Goal: Transaction & Acquisition: Purchase product/service

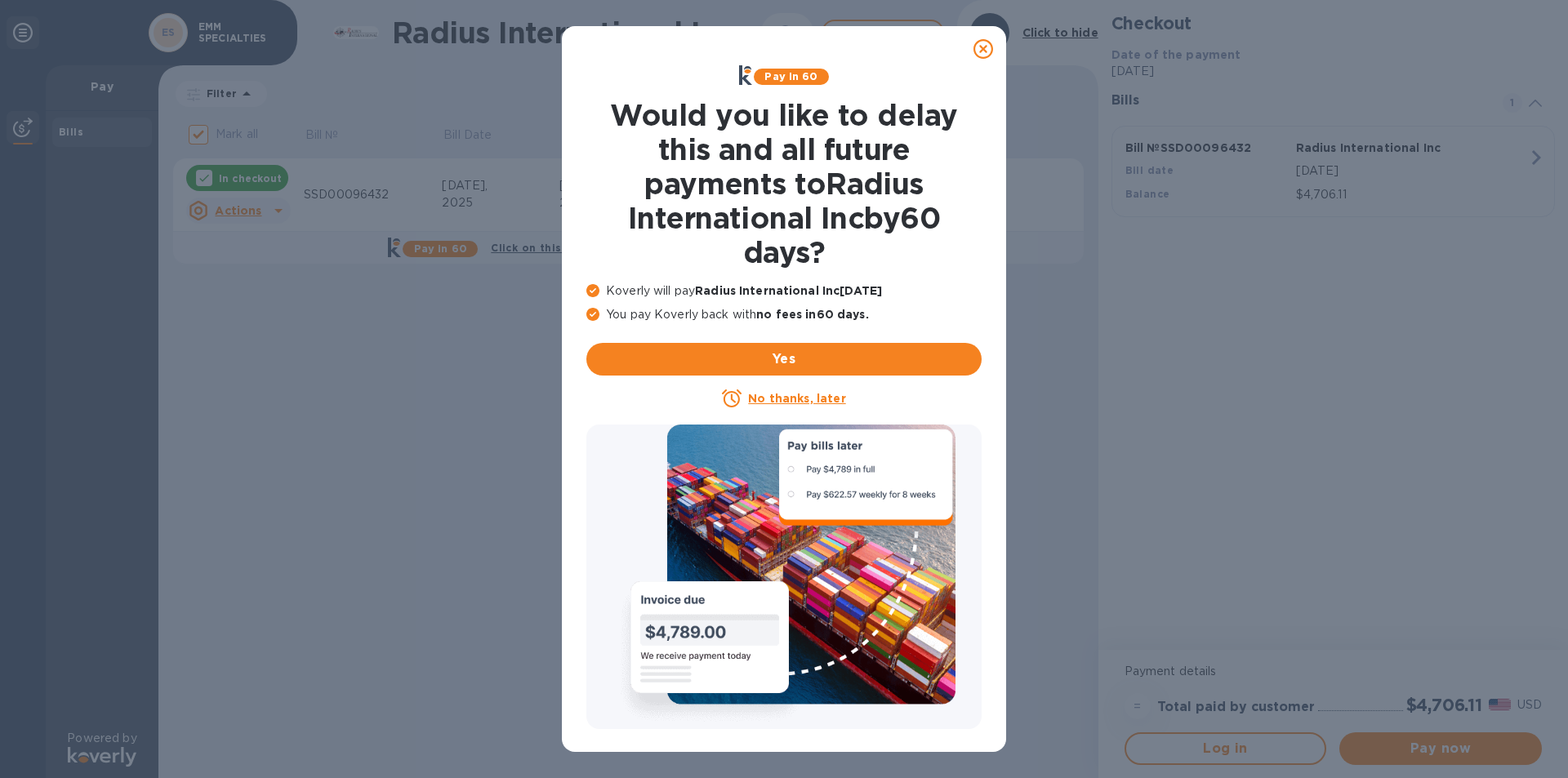
click at [799, 397] on u "No thanks, later" at bounding box center [796, 398] width 97 height 13
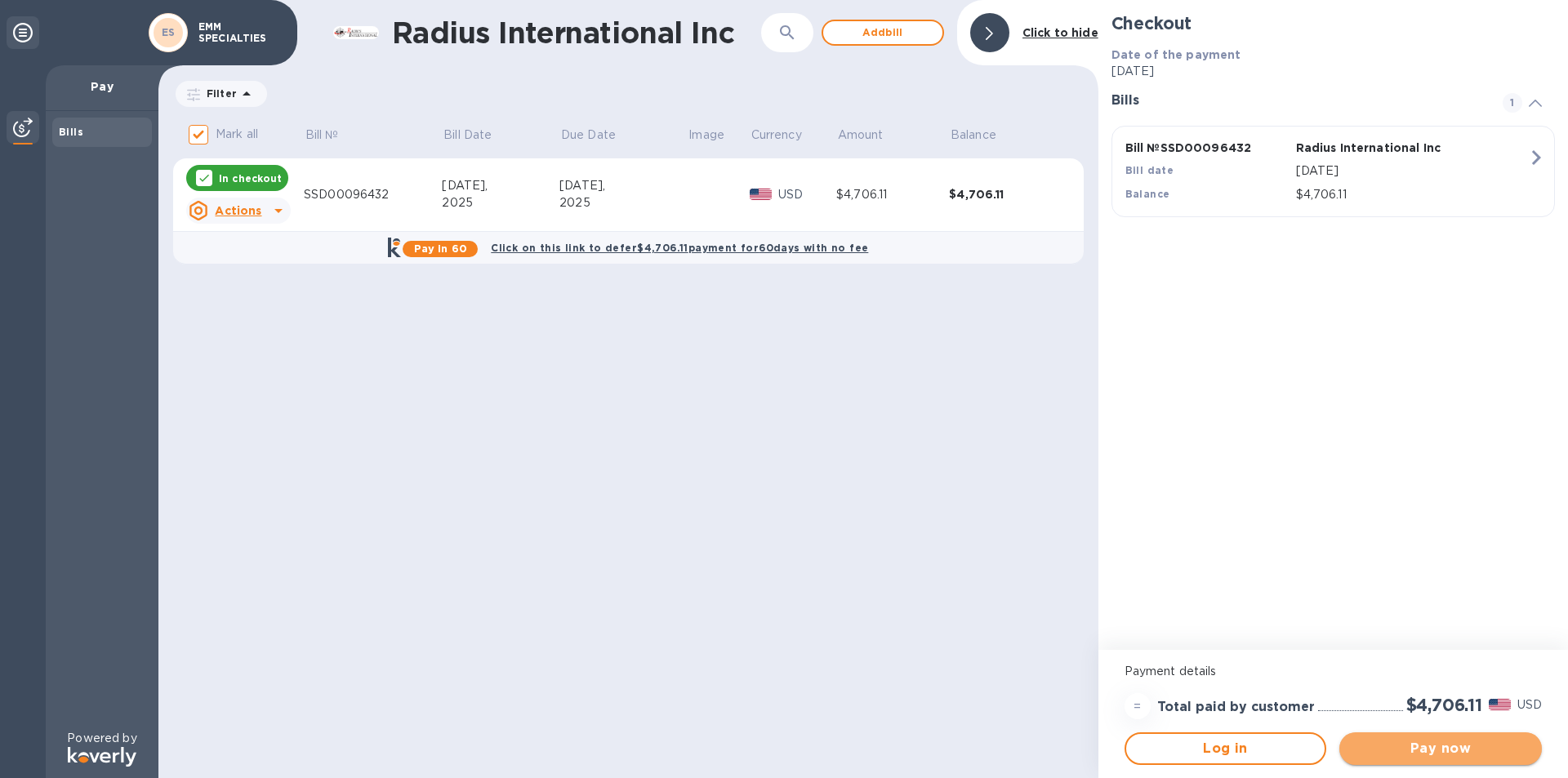
click at [1375, 747] on span "Pay now" at bounding box center [1440, 749] width 177 height 20
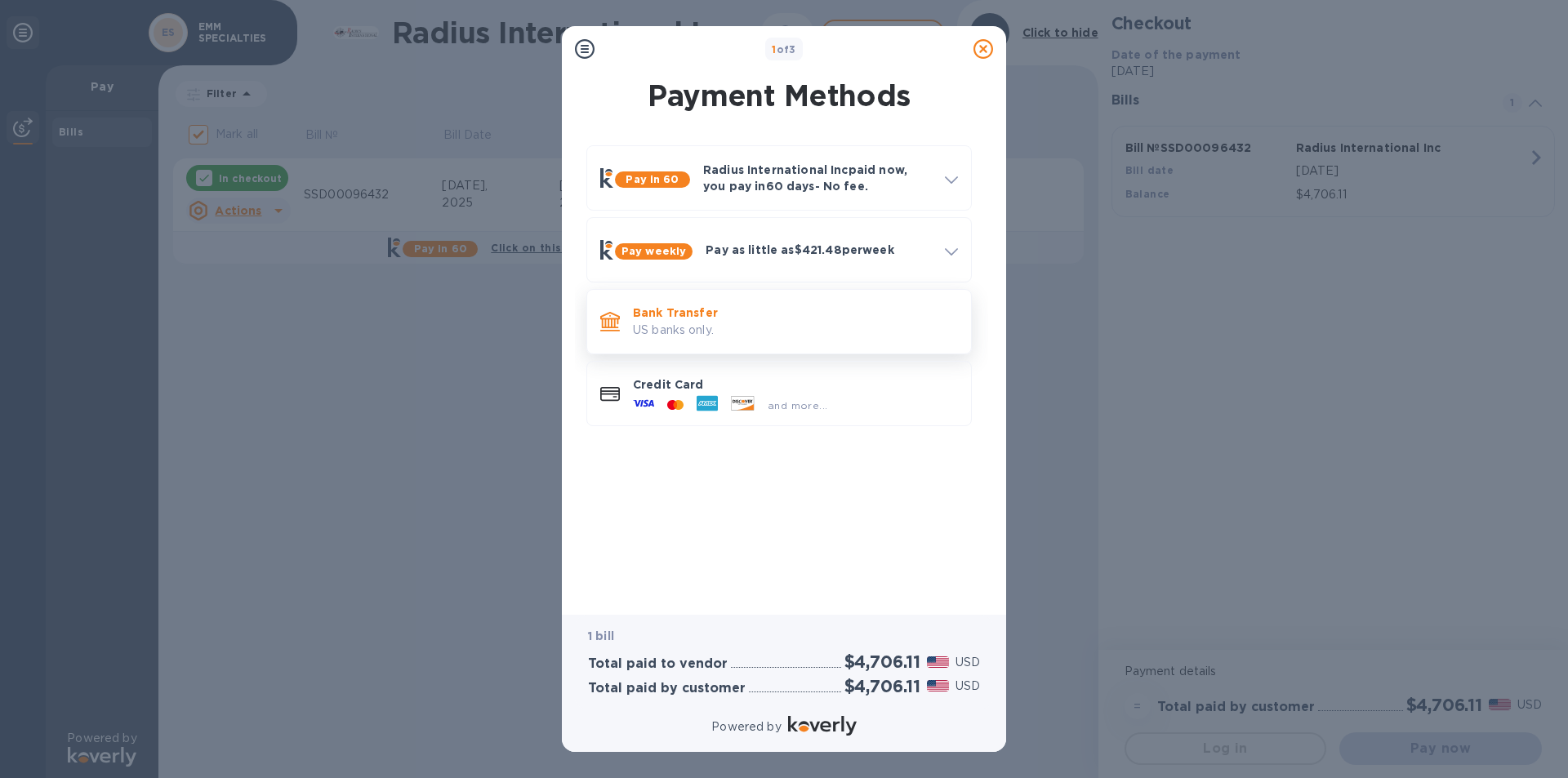
click at [654, 314] on p "Bank Transfer" at bounding box center [796, 313] width 325 height 16
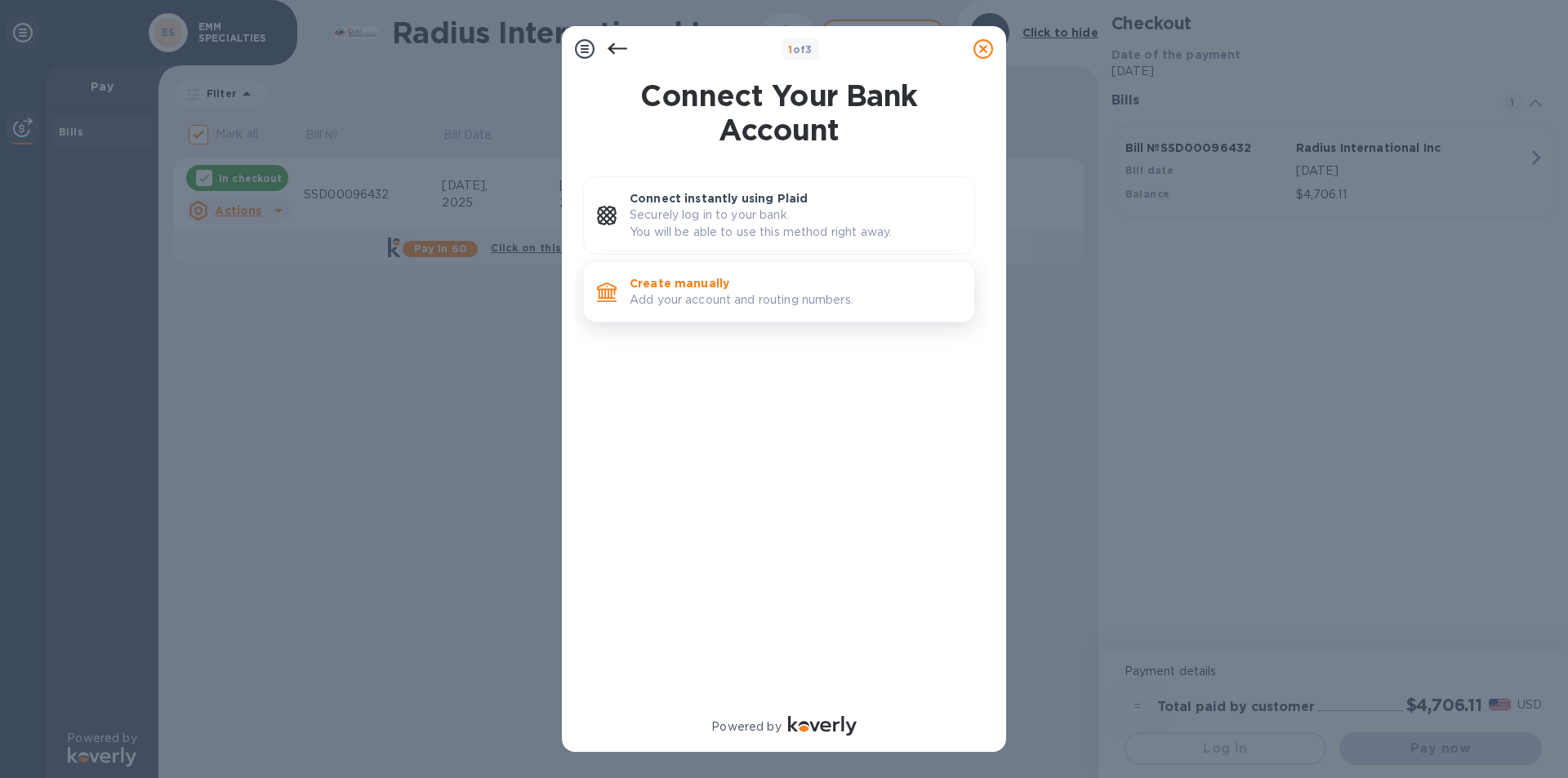
click at [672, 306] on p "Add your account and routing numbers." at bounding box center [795, 299] width 331 height 17
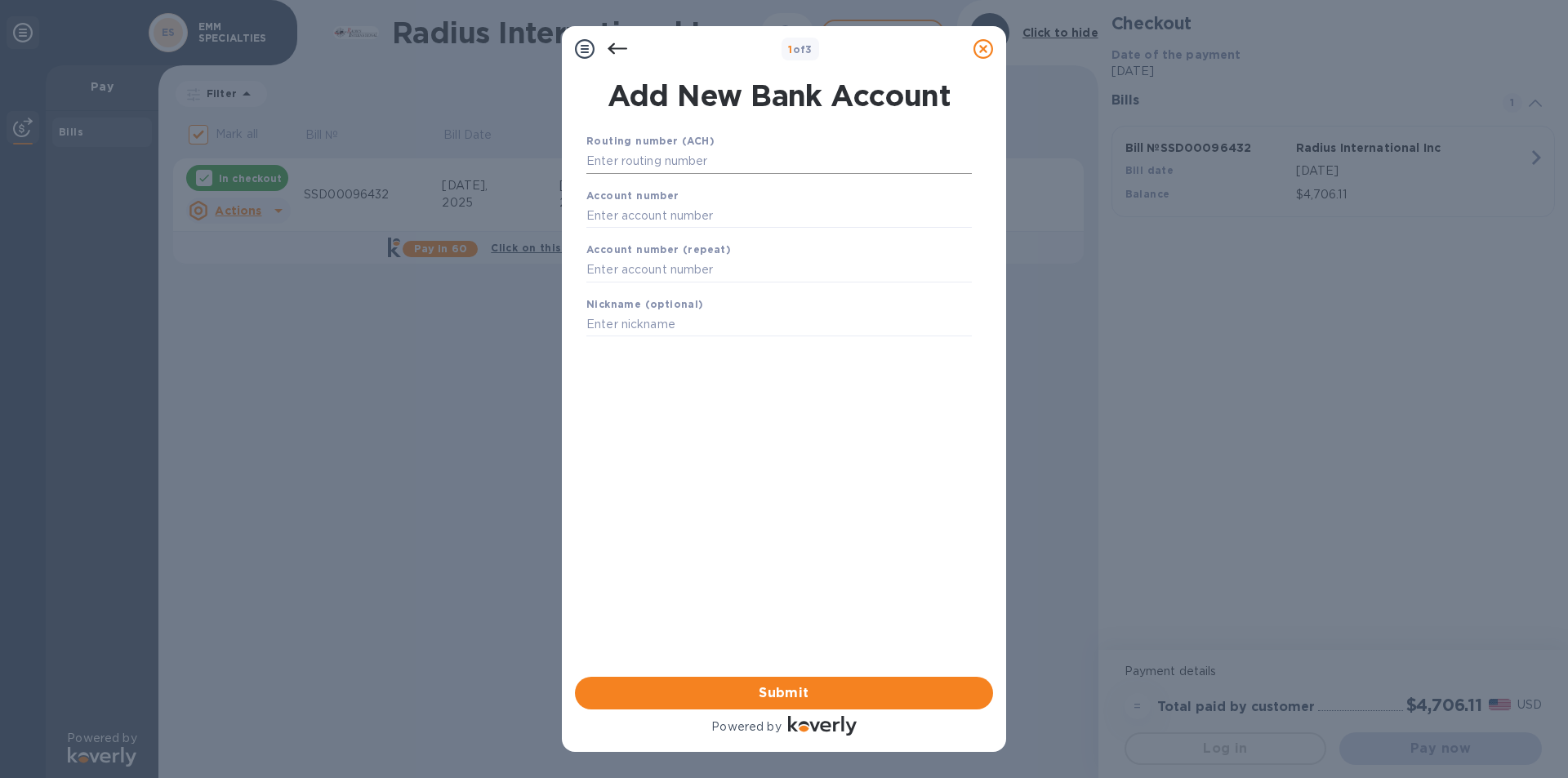
click at [627, 162] on input "text" at bounding box center [779, 162] width 385 height 25
type input "011000138"
click at [630, 239] on input "text" at bounding box center [779, 236] width 385 height 25
type input "466001383234"
click at [632, 292] on input "text" at bounding box center [779, 291] width 385 height 25
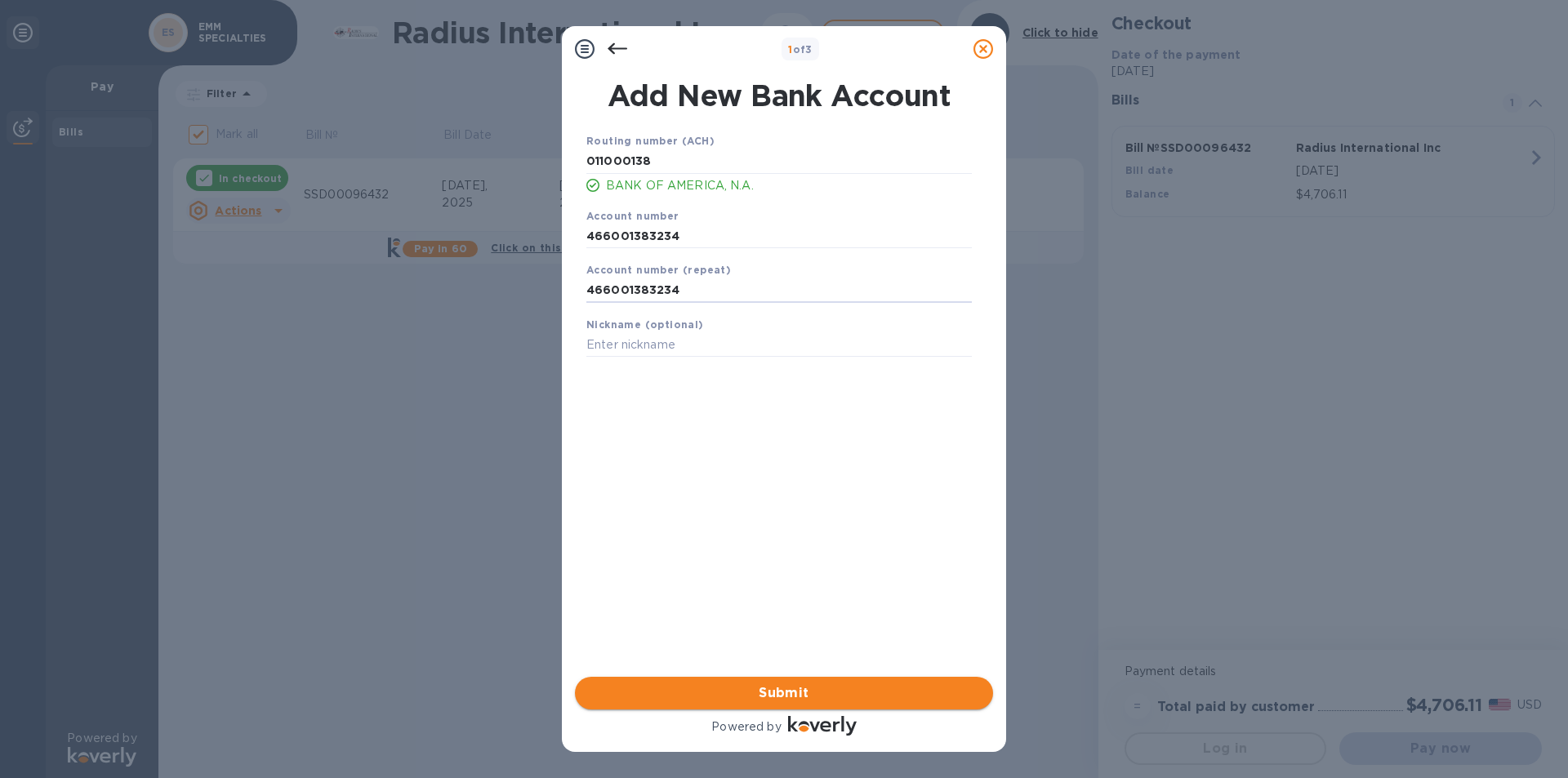
type input "466001383234"
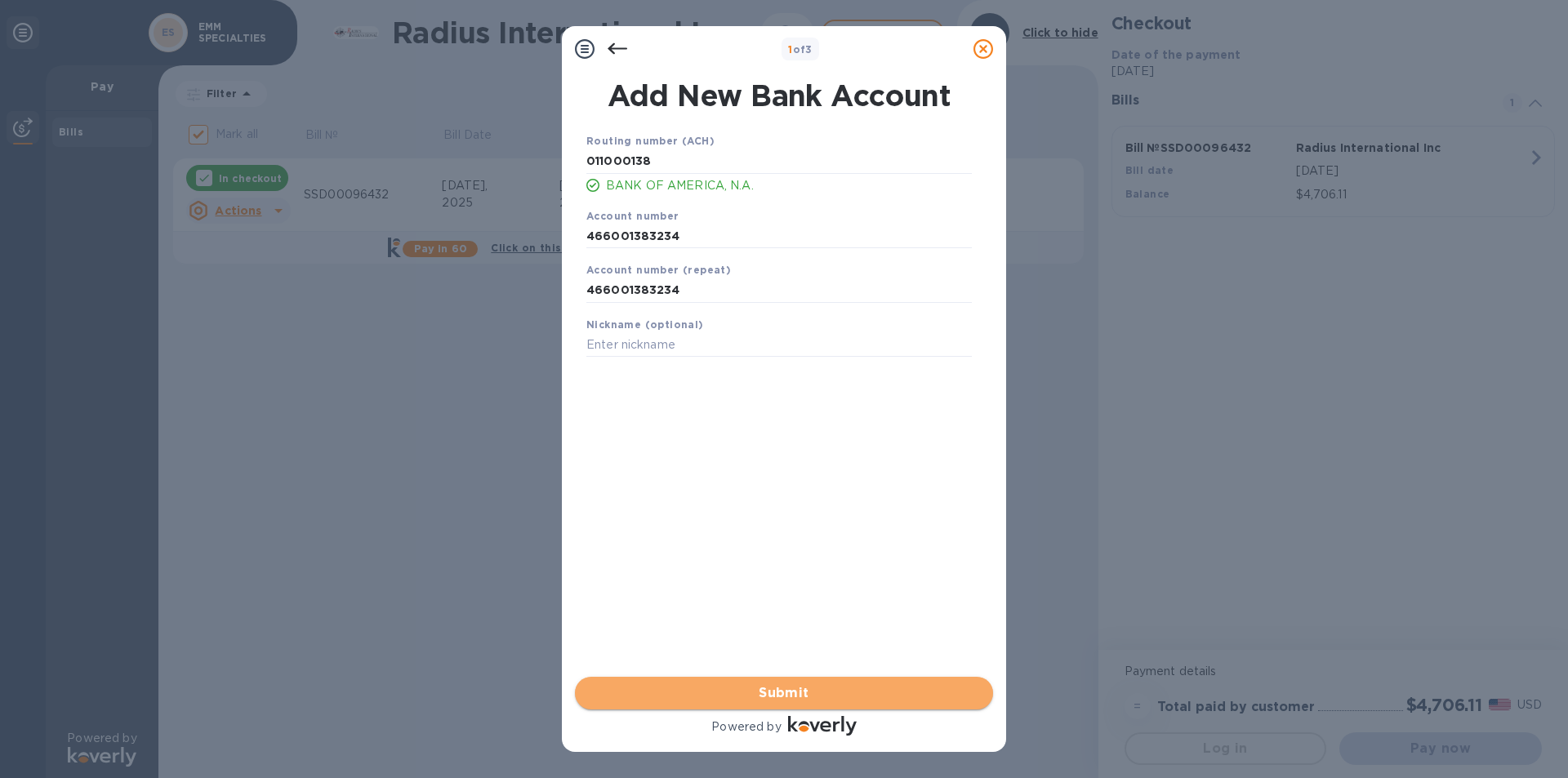
click at [821, 691] on span "Submit" at bounding box center [783, 694] width 392 height 20
